Goal: Entertainment & Leisure: Browse casually

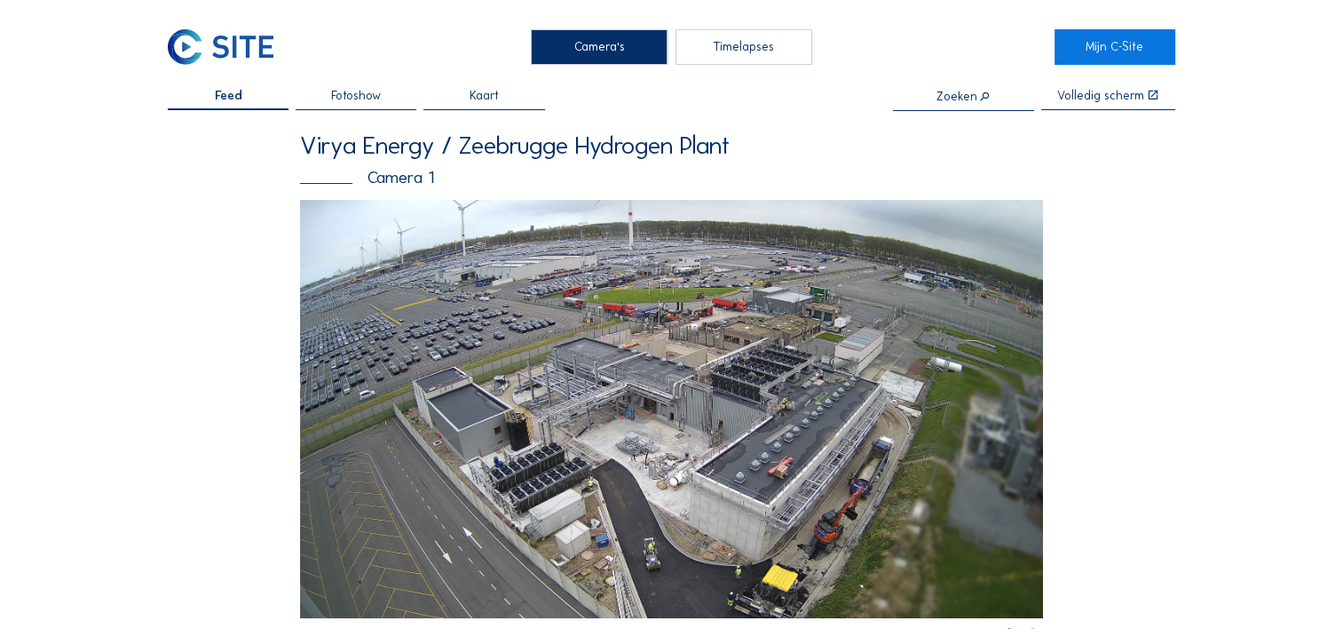
click at [709, 447] on img at bounding box center [671, 409] width 743 height 418
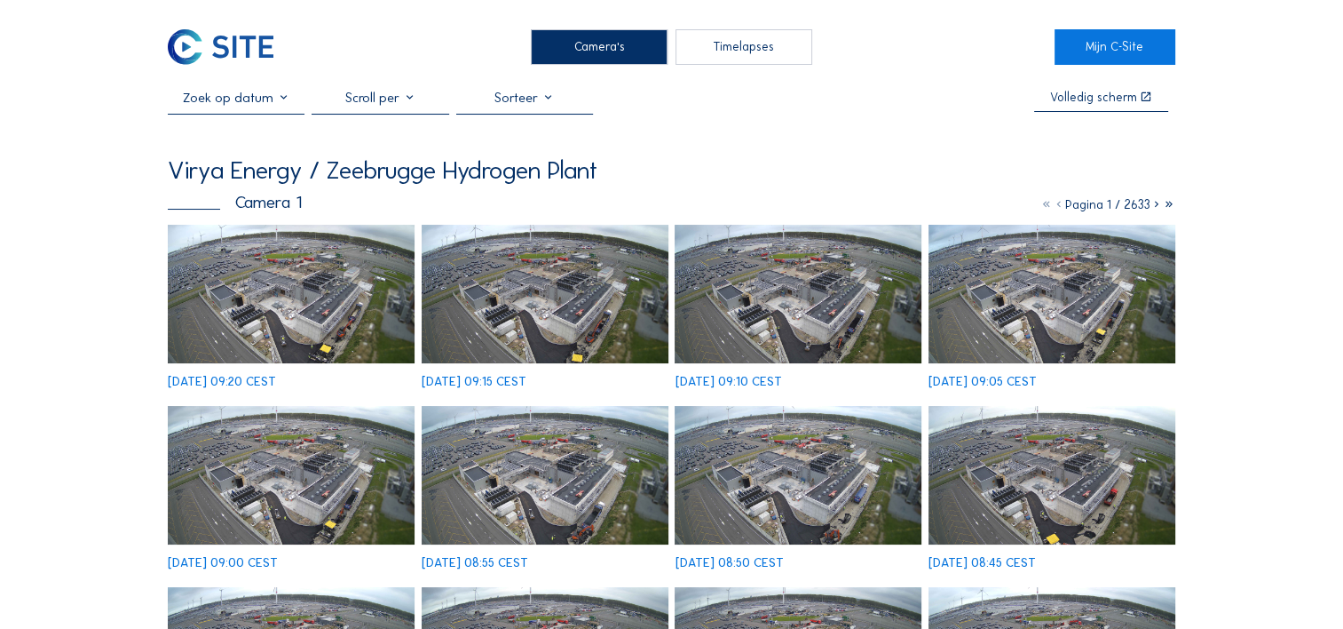
click at [292, 310] on img at bounding box center [291, 294] width 247 height 139
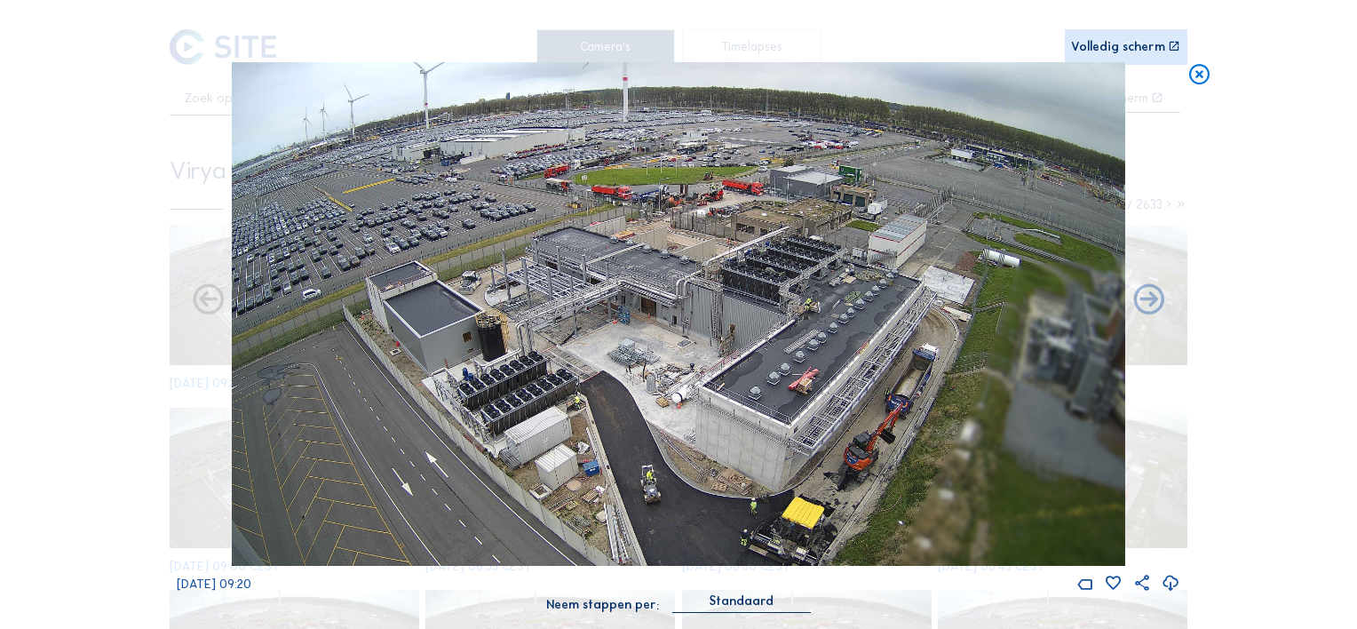
click at [1198, 76] on icon at bounding box center [1199, 75] width 25 height 26
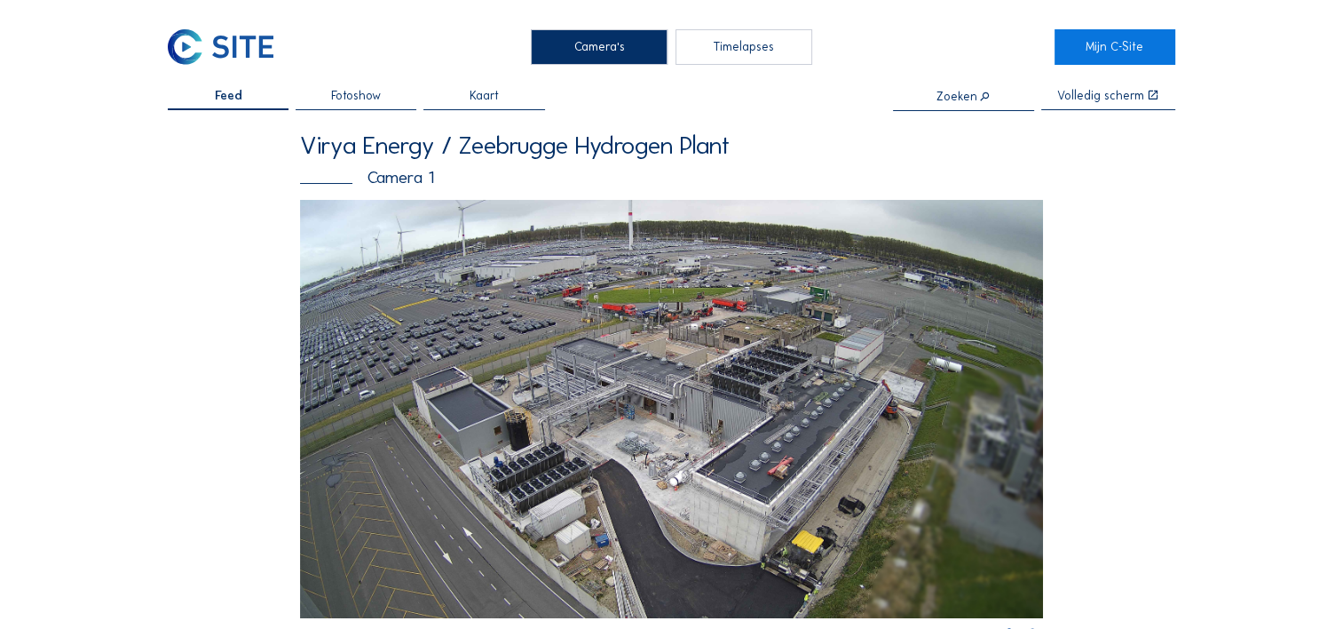
click at [471, 395] on img at bounding box center [671, 409] width 743 height 418
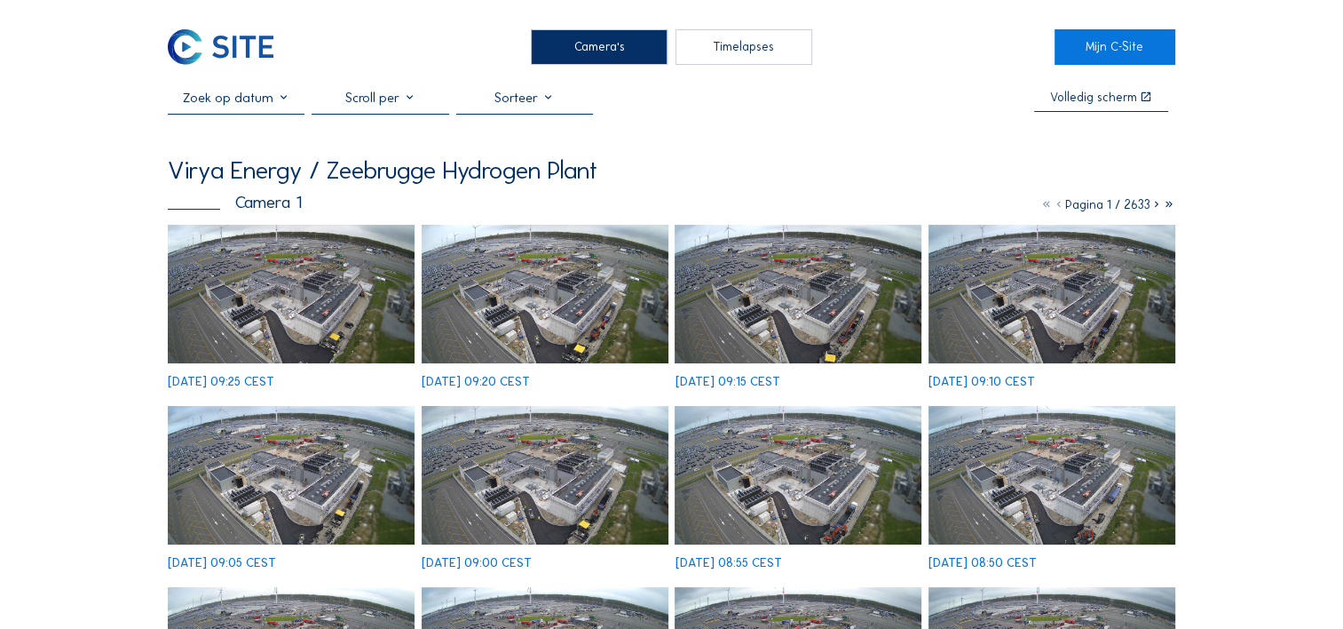
click at [343, 317] on img at bounding box center [291, 294] width 247 height 139
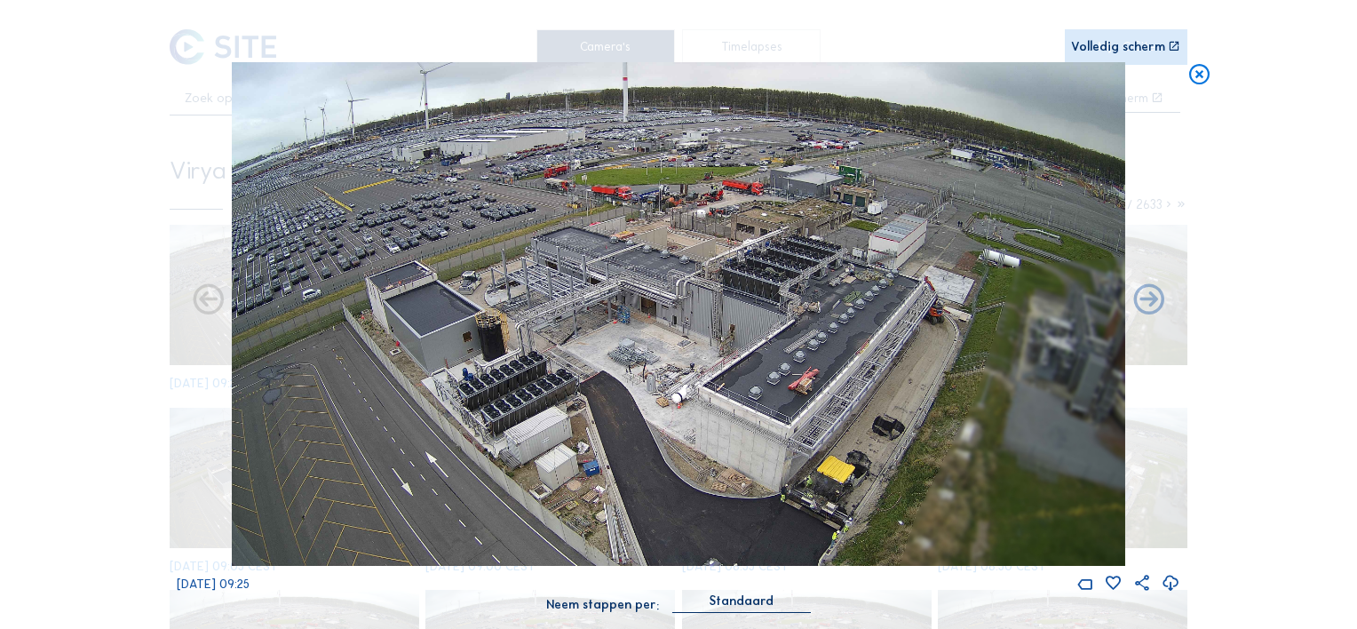
click at [1134, 47] on div "Volledig scherm" at bounding box center [1118, 47] width 94 height 12
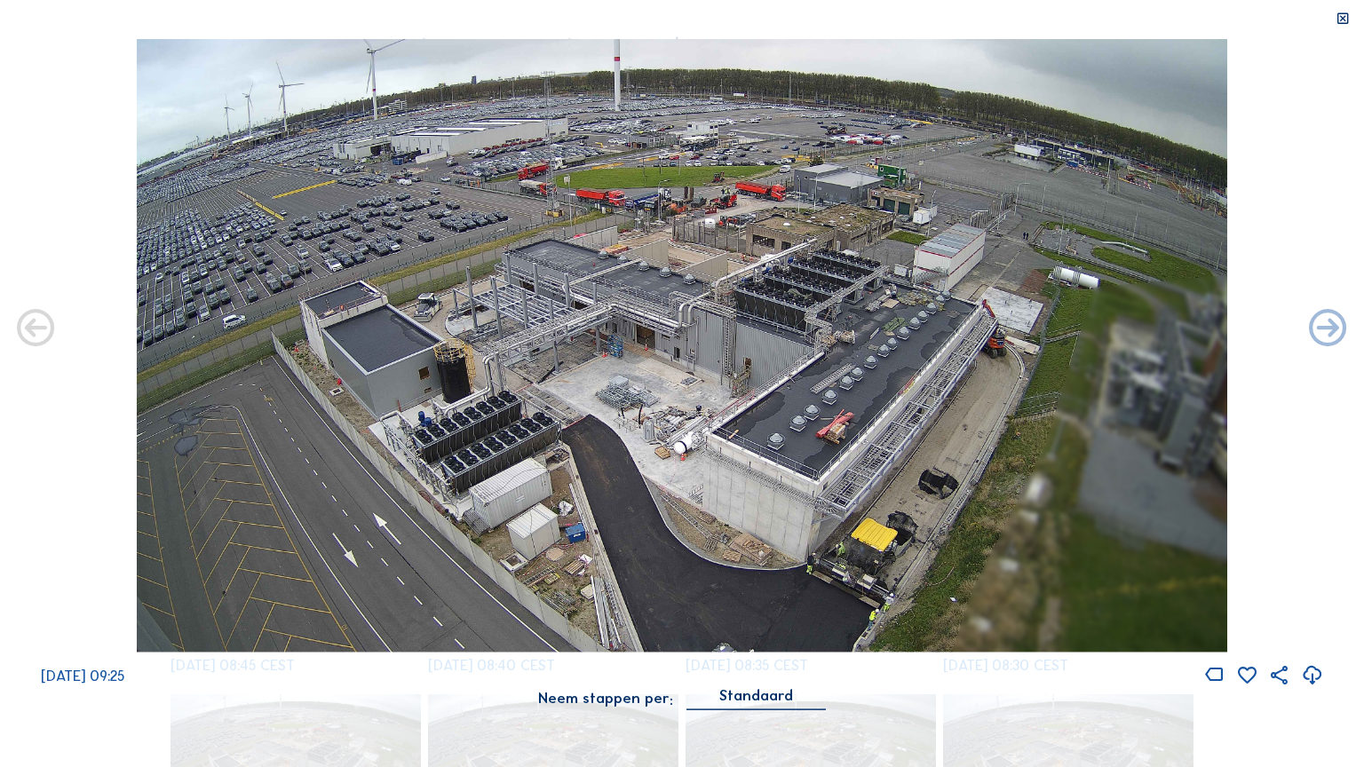
click at [1341, 18] on icon at bounding box center [1342, 19] width 15 height 15
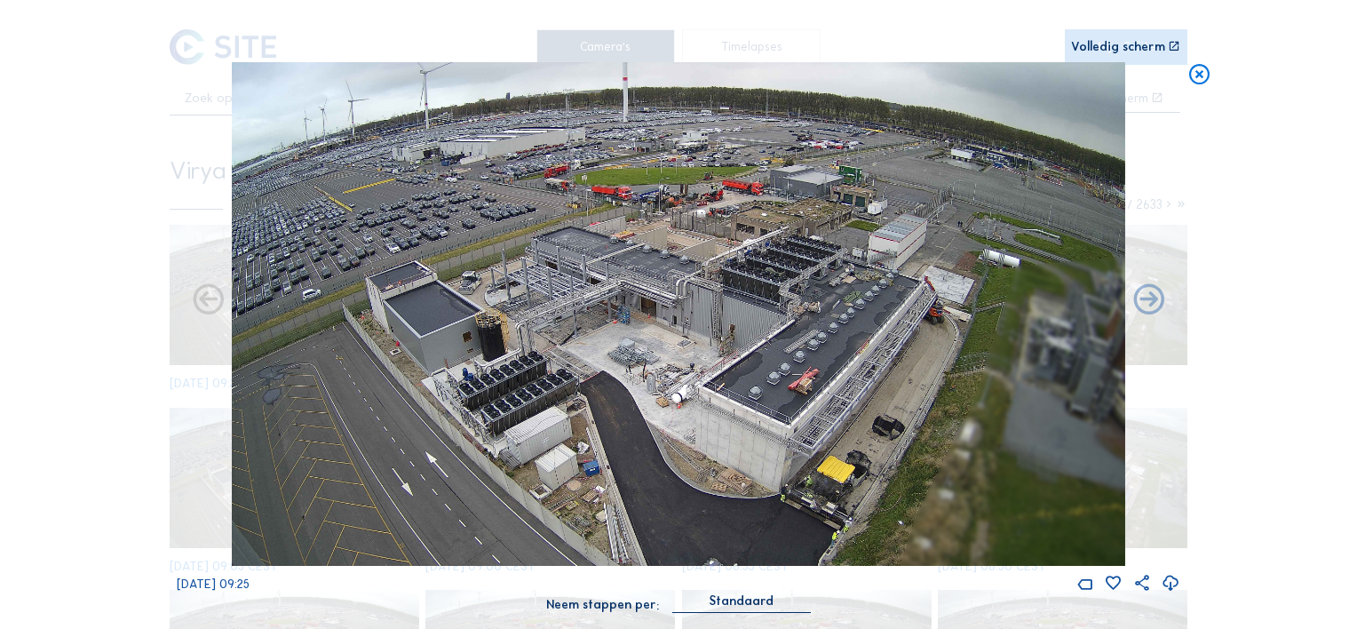
click at [1099, 49] on div "Volledig scherm" at bounding box center [1118, 47] width 94 height 12
click at [1151, 41] on div "Volledig scherm" at bounding box center [1118, 47] width 94 height 12
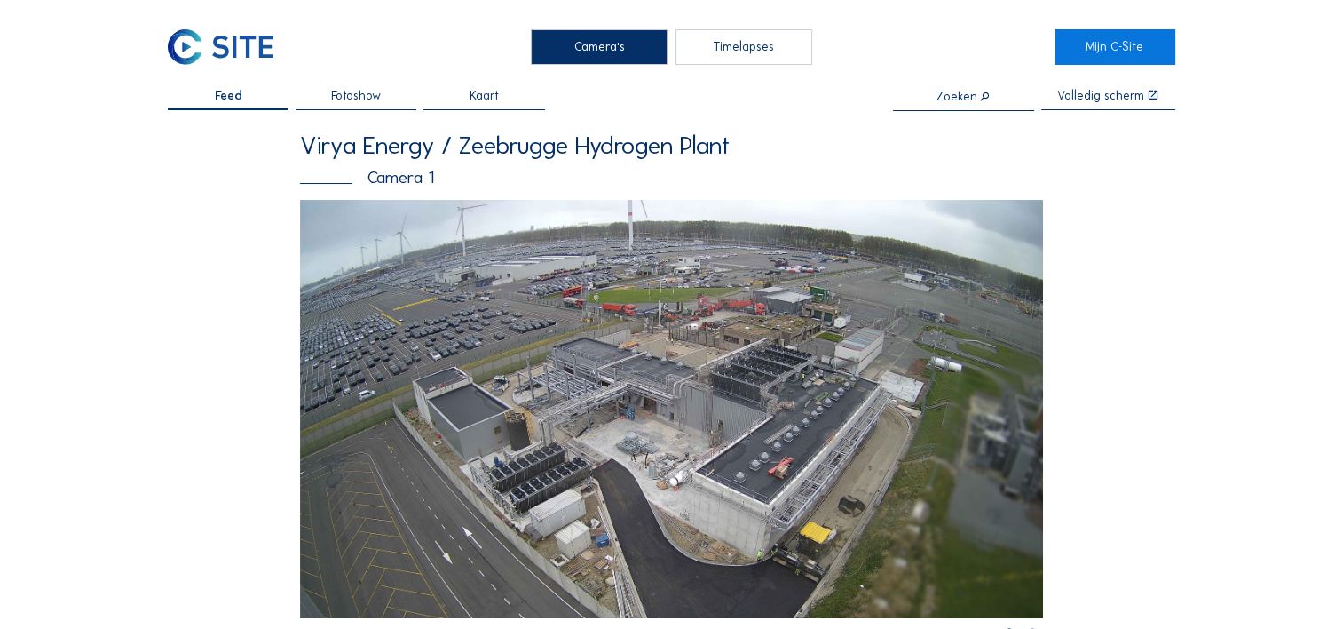
click at [203, 52] on img at bounding box center [221, 47] width 106 height 36
click at [168, 29] on link at bounding box center [228, 47] width 121 height 36
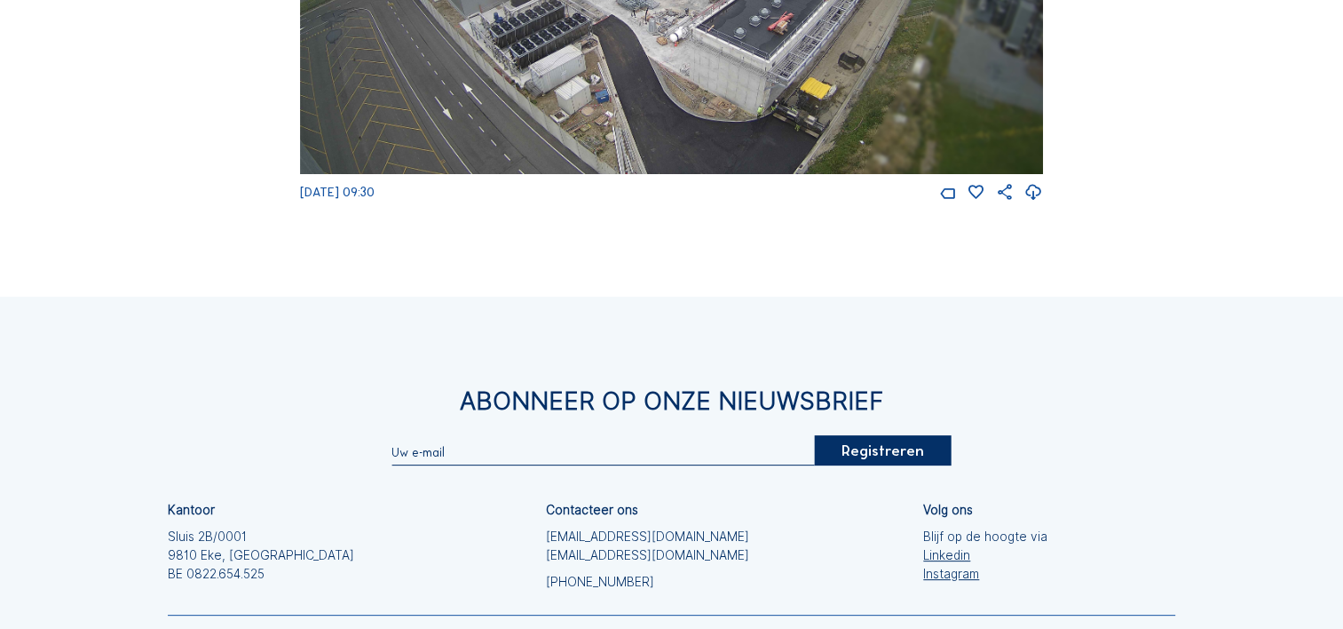
scroll to position [89, 0]
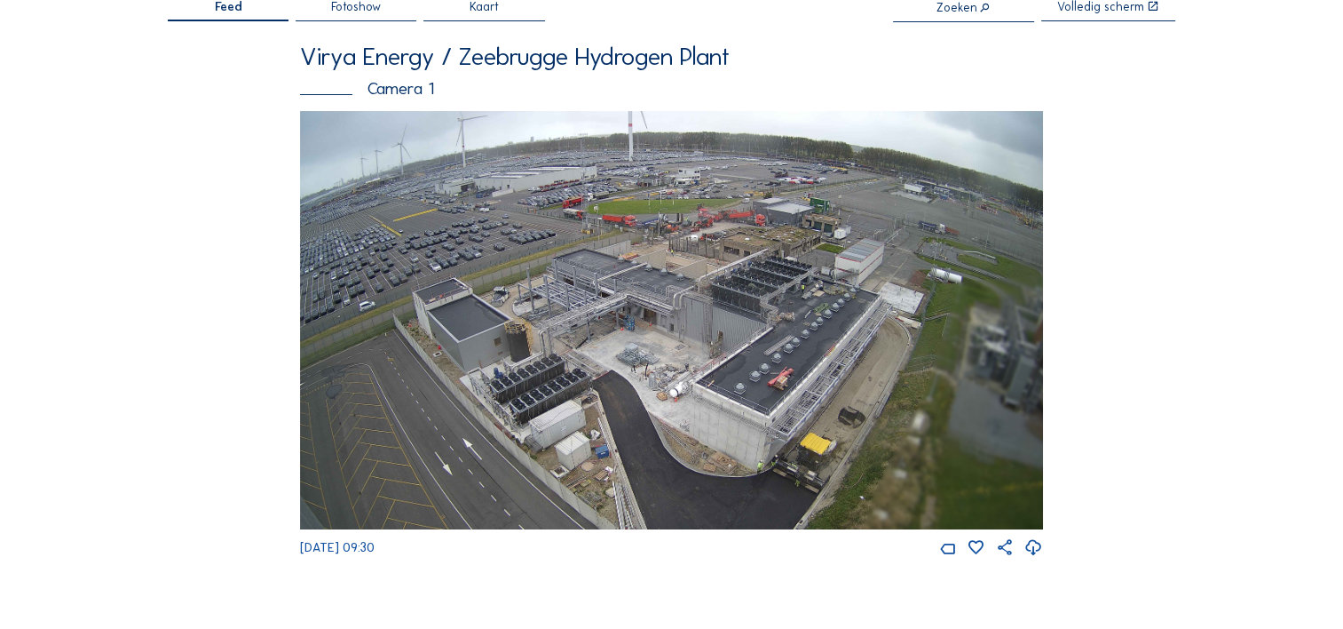
click at [233, 12] on span "Feed" at bounding box center [229, 7] width 28 height 12
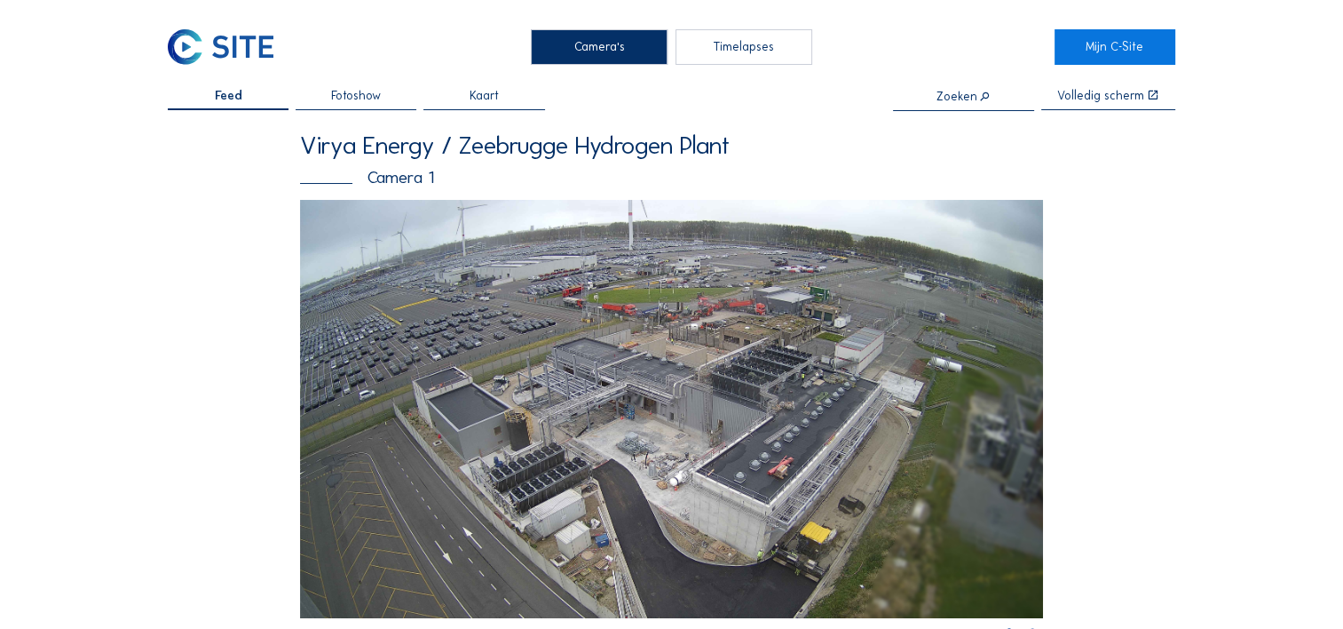
click at [245, 109] on div "Feed" at bounding box center [228, 100] width 121 height 20
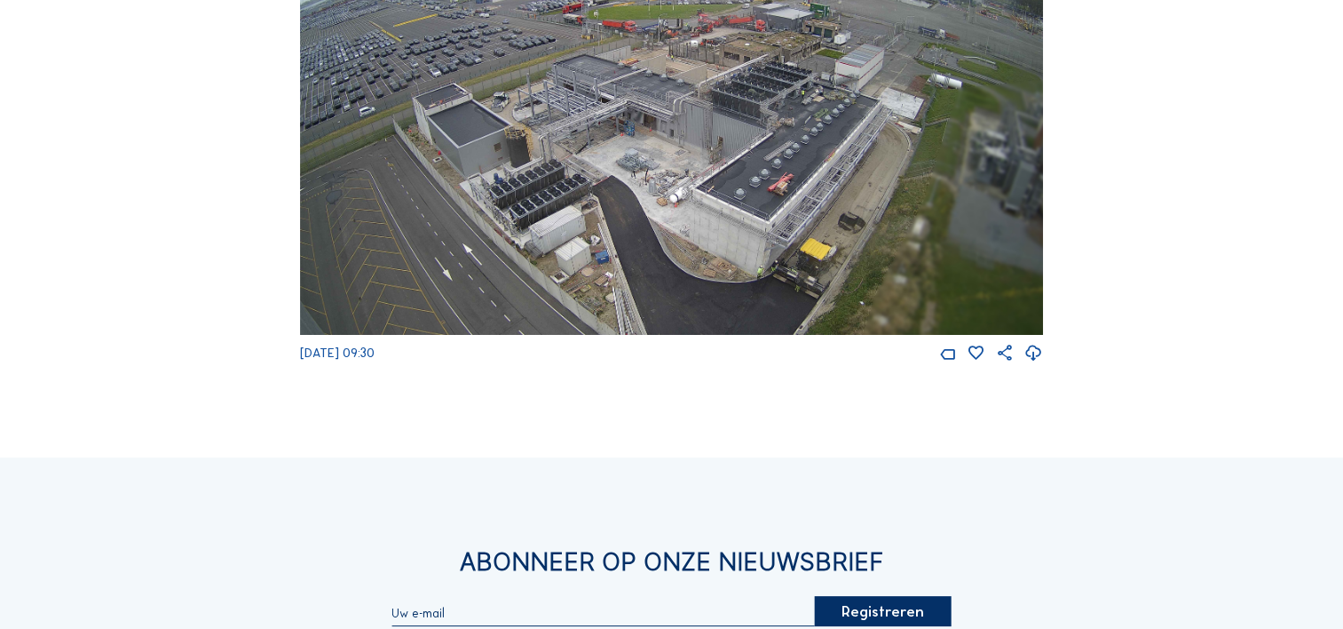
scroll to position [355, 0]
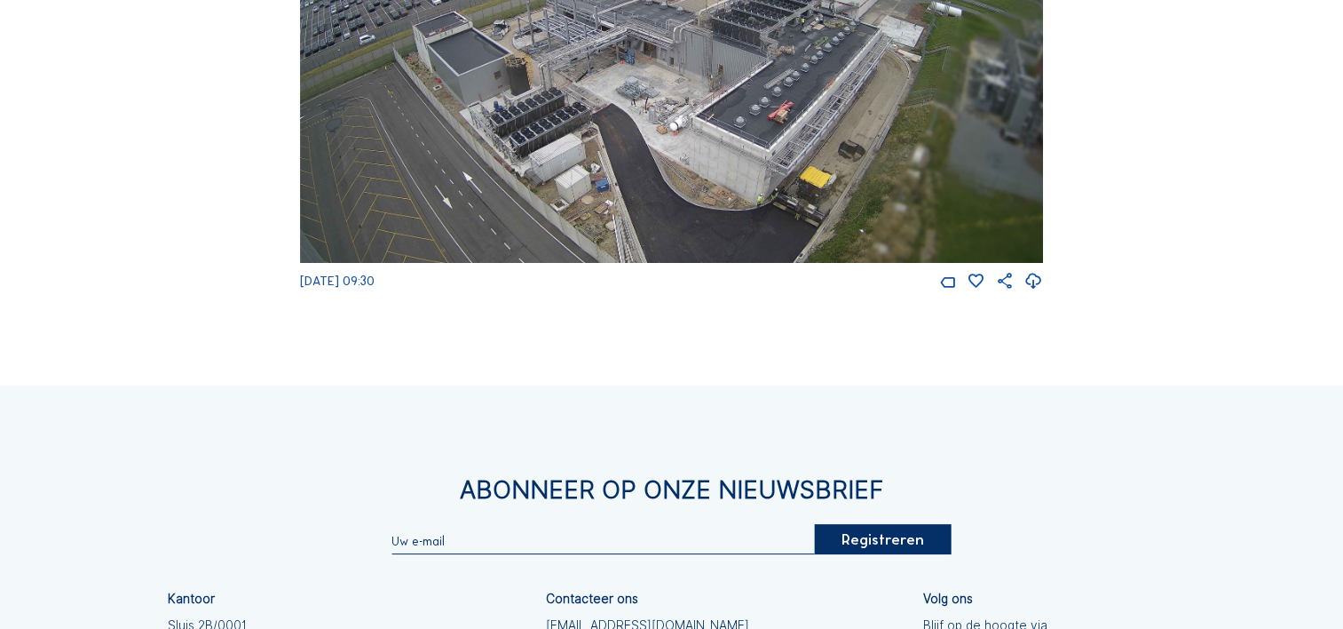
scroll to position [89, 0]
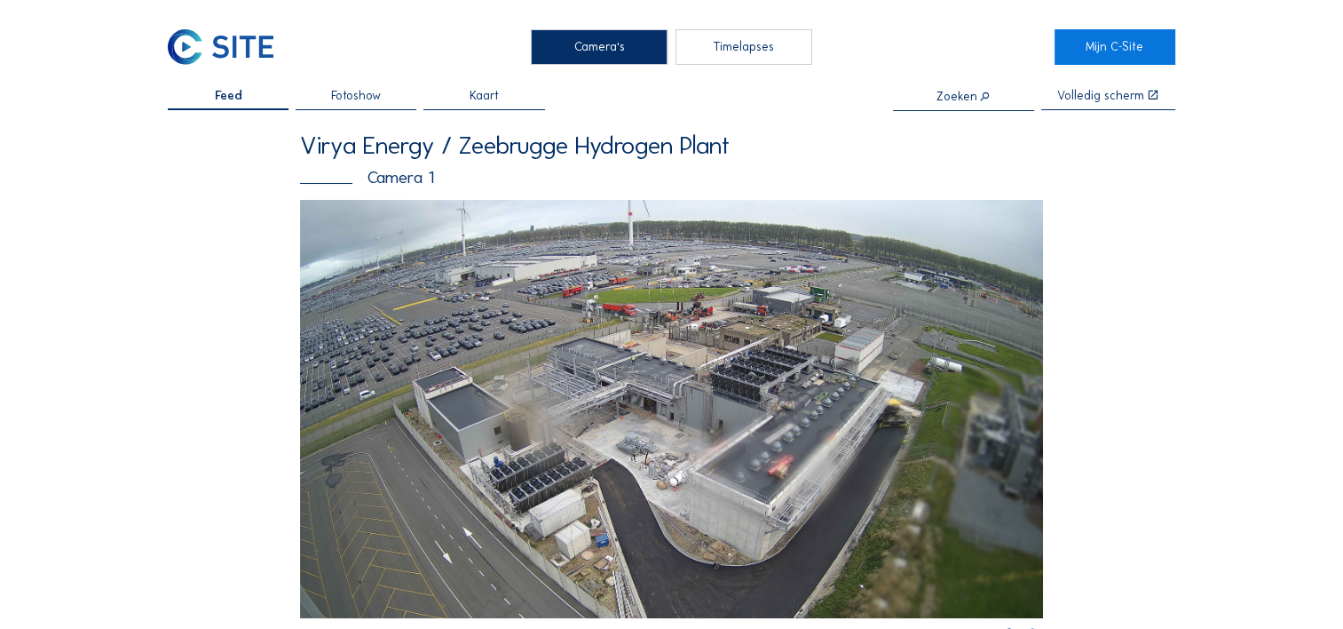
click at [757, 351] on img at bounding box center [671, 409] width 743 height 418
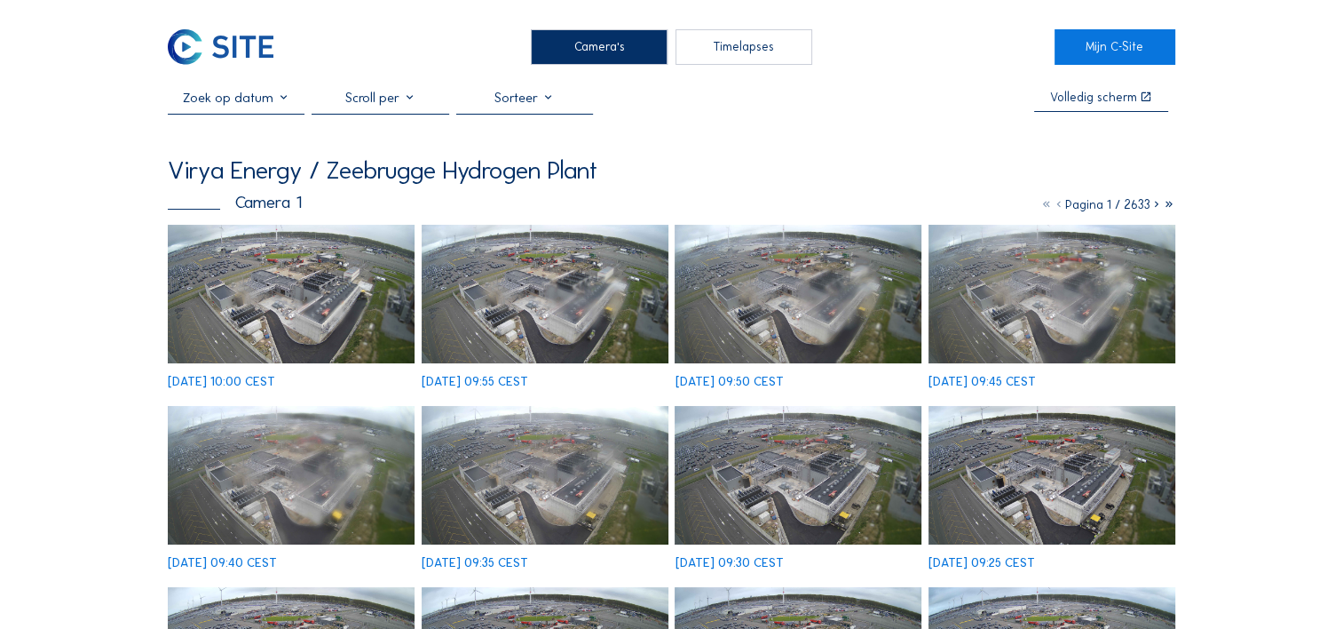
click at [1053, 336] on img at bounding box center [1052, 294] width 247 height 139
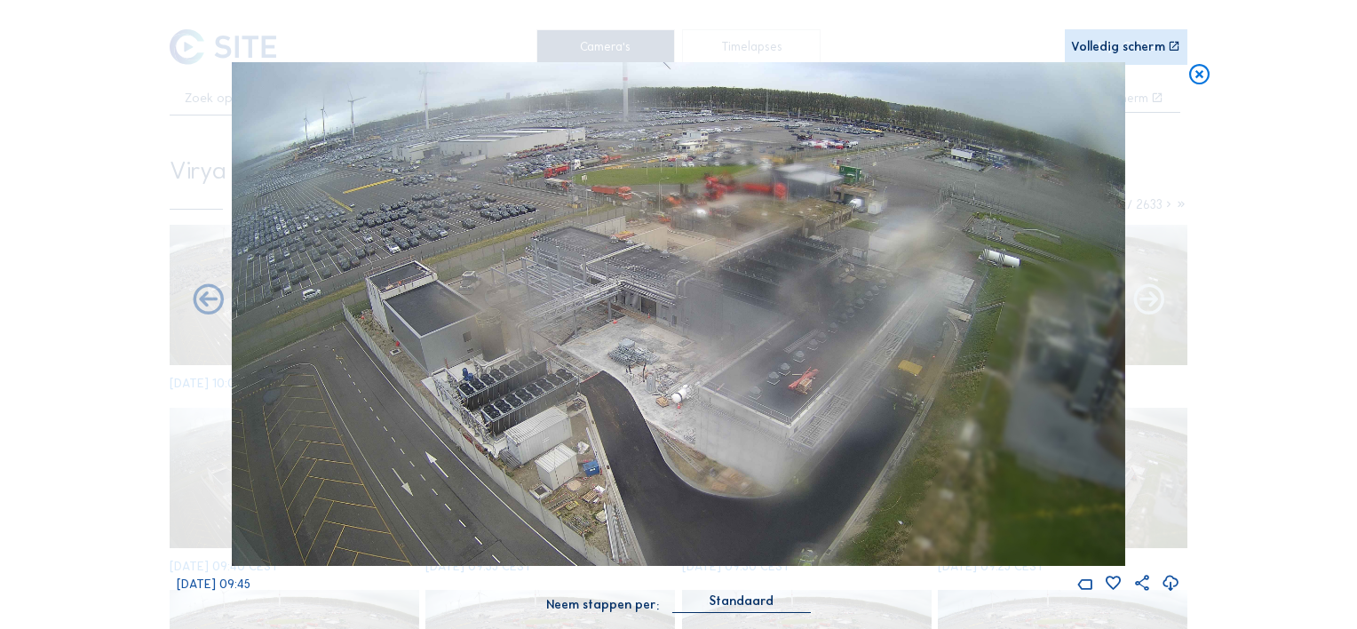
click at [1150, 301] on icon at bounding box center [1148, 300] width 36 height 36
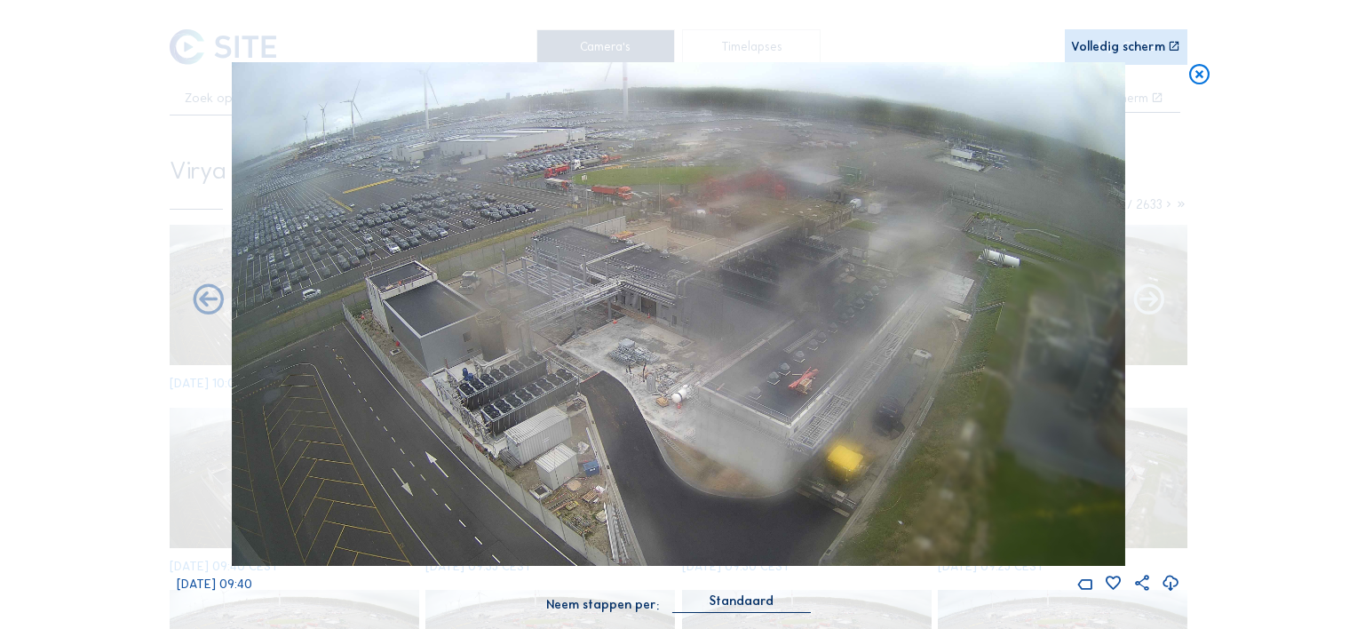
click at [1149, 301] on icon at bounding box center [1148, 300] width 36 height 36
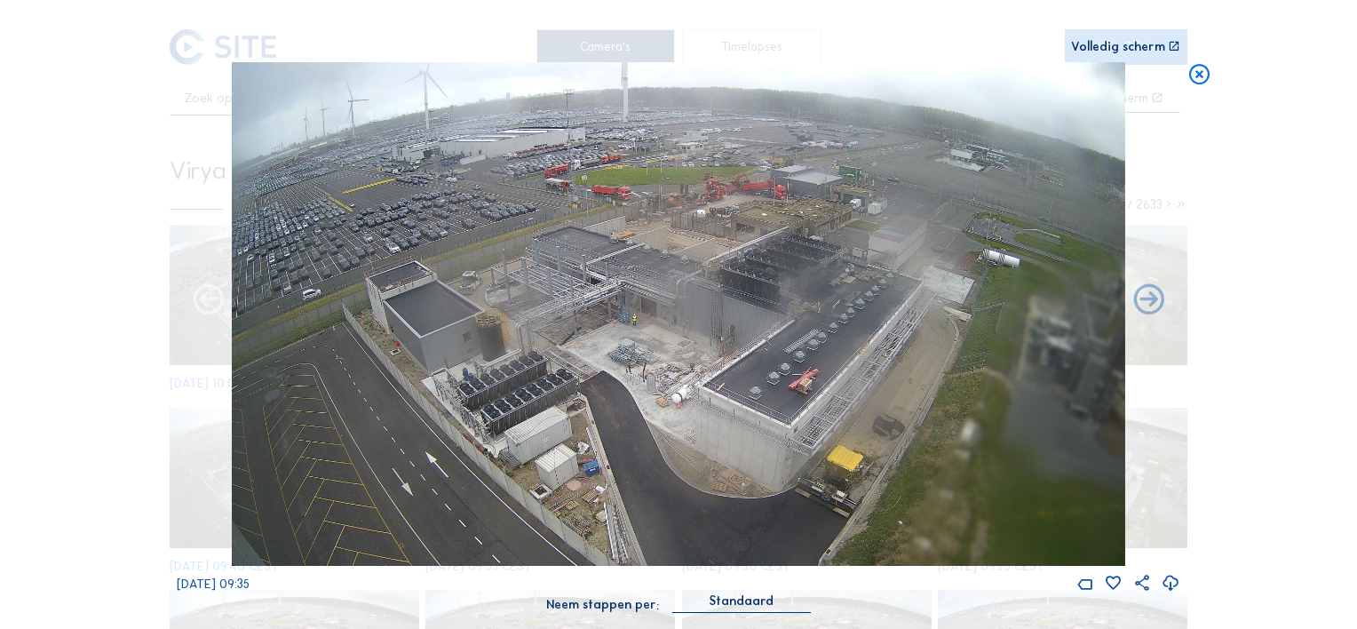
click at [198, 303] on icon at bounding box center [208, 300] width 36 height 36
click at [207, 305] on icon at bounding box center [208, 300] width 36 height 36
click at [216, 308] on icon at bounding box center [208, 300] width 36 height 36
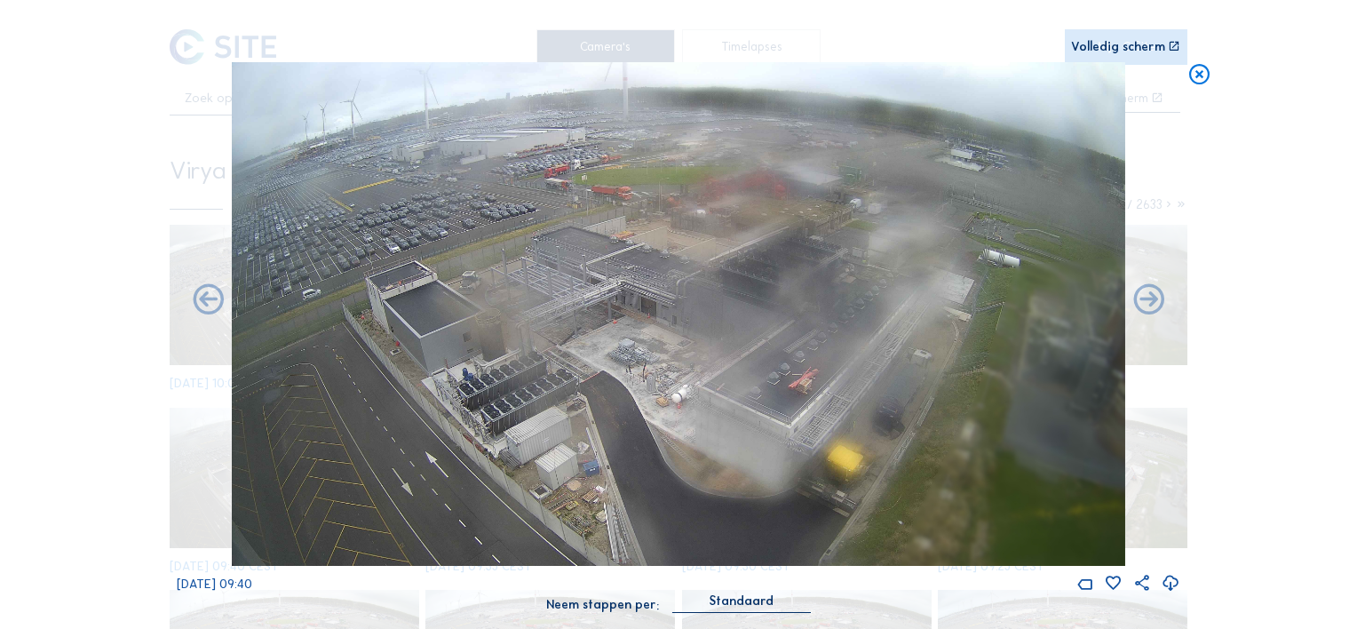
click at [1208, 80] on icon at bounding box center [1199, 75] width 25 height 26
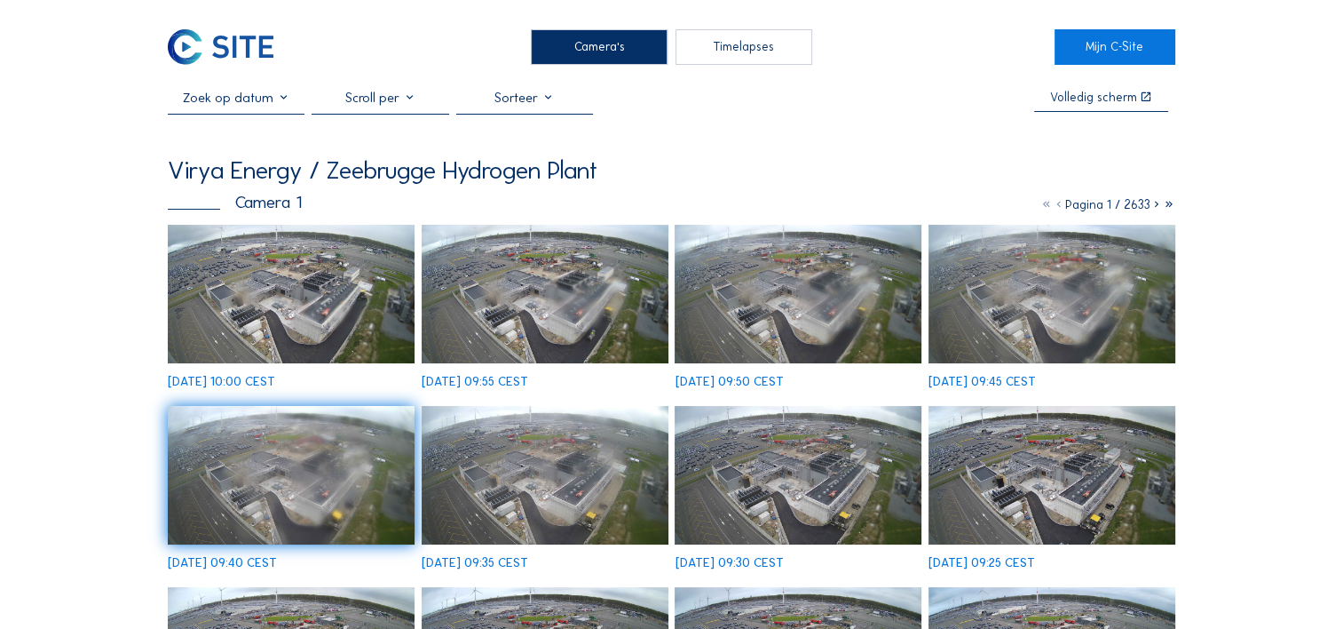
click at [299, 298] on img at bounding box center [291, 294] width 247 height 139
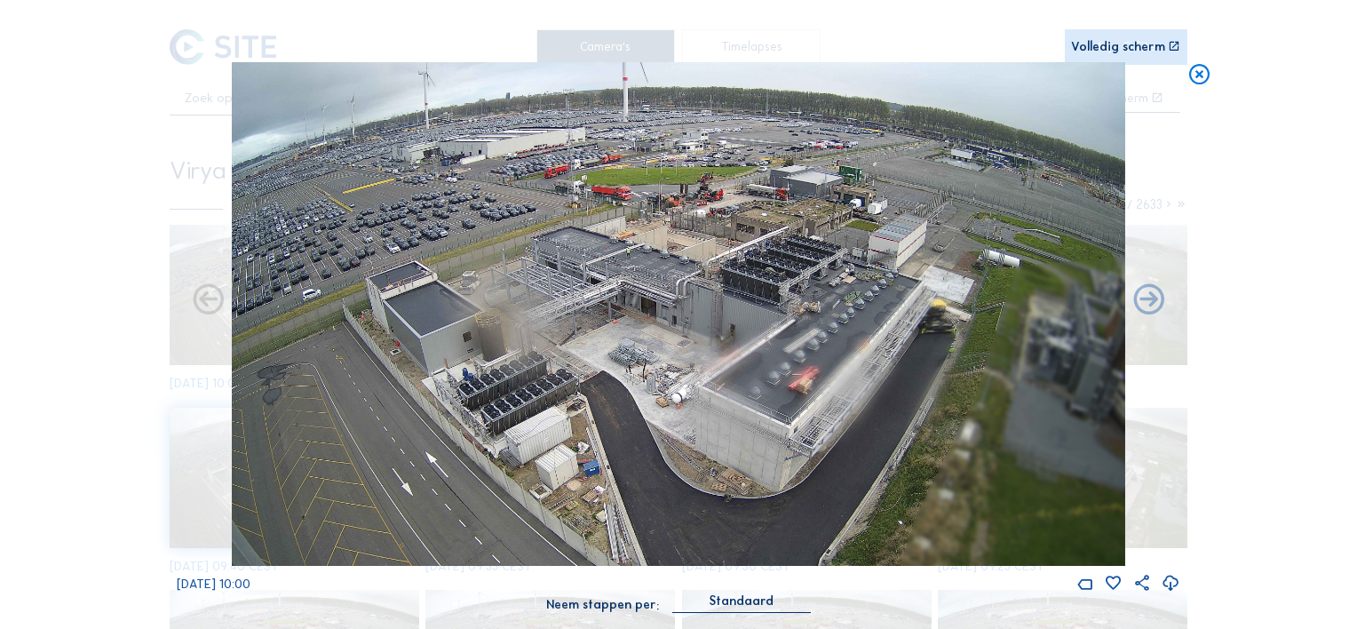
click at [1204, 70] on icon at bounding box center [1199, 75] width 25 height 26
